Goal: Task Accomplishment & Management: Manage account settings

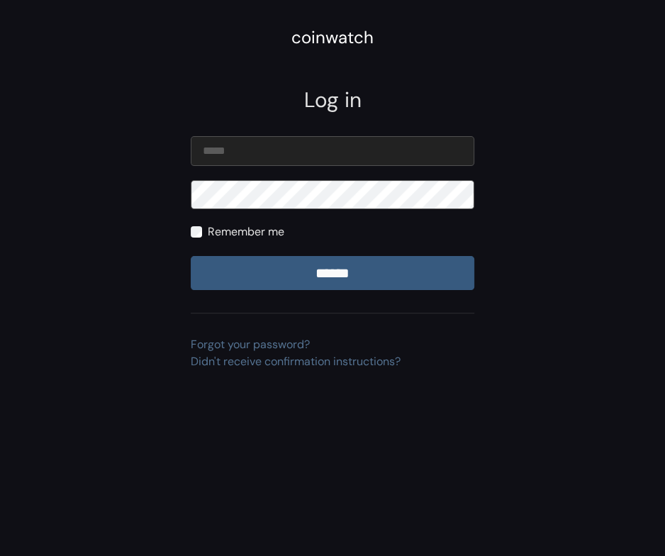
click at [294, 165] on input "email" at bounding box center [333, 151] width 284 height 30
type input "**********"
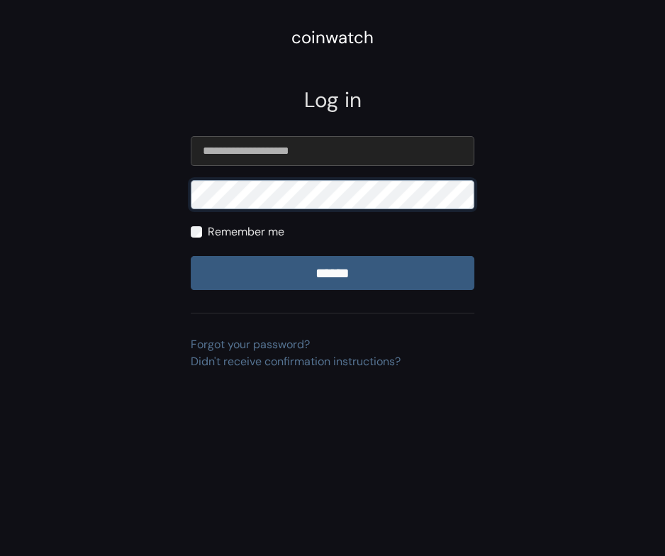
click at [191, 256] on input "******" at bounding box center [333, 273] width 284 height 34
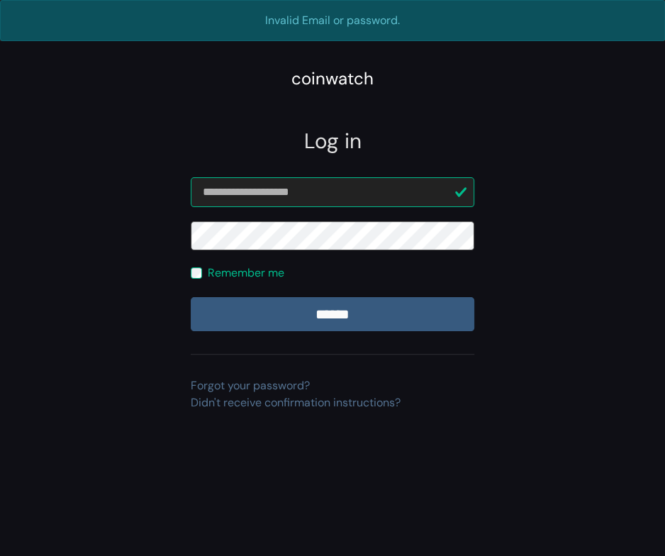
click at [191, 297] on input "******" at bounding box center [333, 314] width 284 height 34
